Goal: Transaction & Acquisition: Purchase product/service

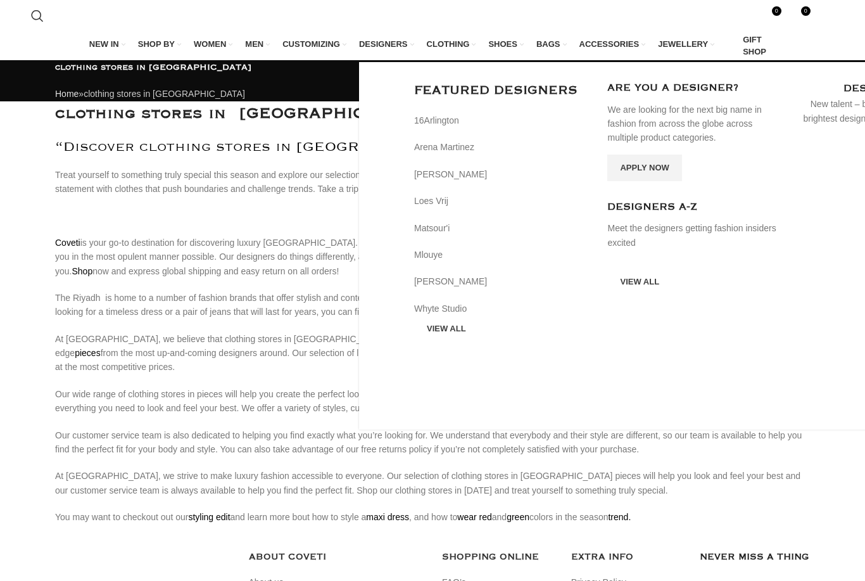
click at [390, 44] on span "DESIGNERS" at bounding box center [383, 44] width 49 height 11
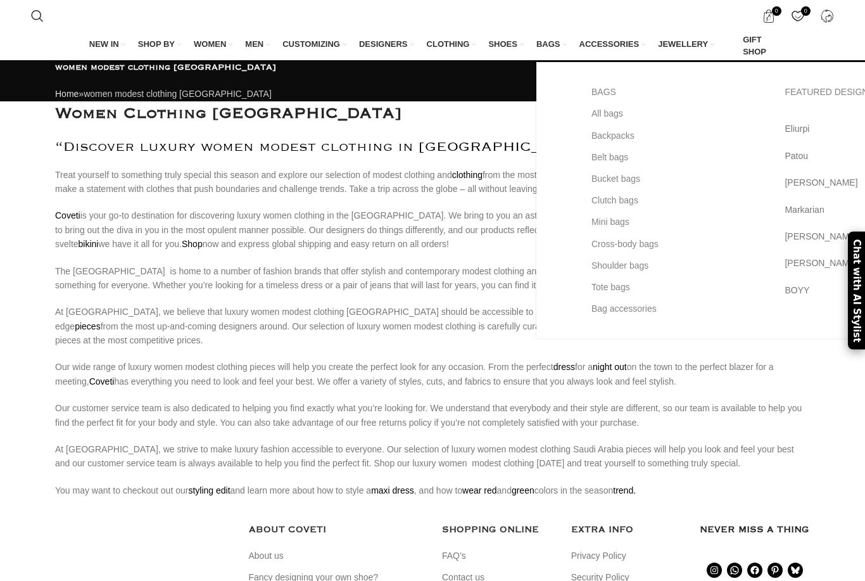
drag, startPoint x: 0, startPoint y: 0, endPoint x: 557, endPoint y: 39, distance: 558.1
click at [557, 39] on link "BAGS" at bounding box center [551, 44] width 30 height 27
click at [557, 45] on span "BAGS" at bounding box center [548, 44] width 24 height 11
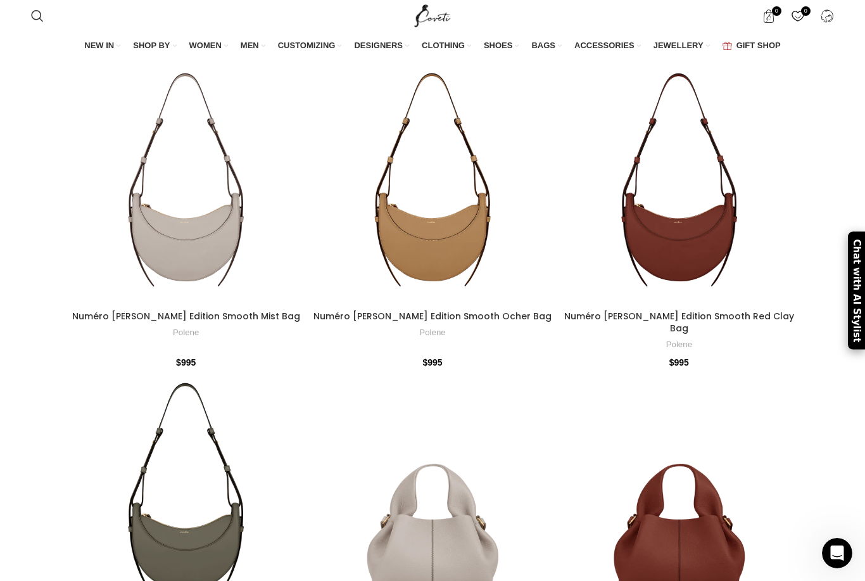
drag, startPoint x: -1, startPoint y: 3, endPoint x: 434, endPoint y: 16, distance: 434.7
click at [434, 16] on img "Site logo" at bounding box center [433, 16] width 42 height 32
